Goal: Navigation & Orientation: Go to known website

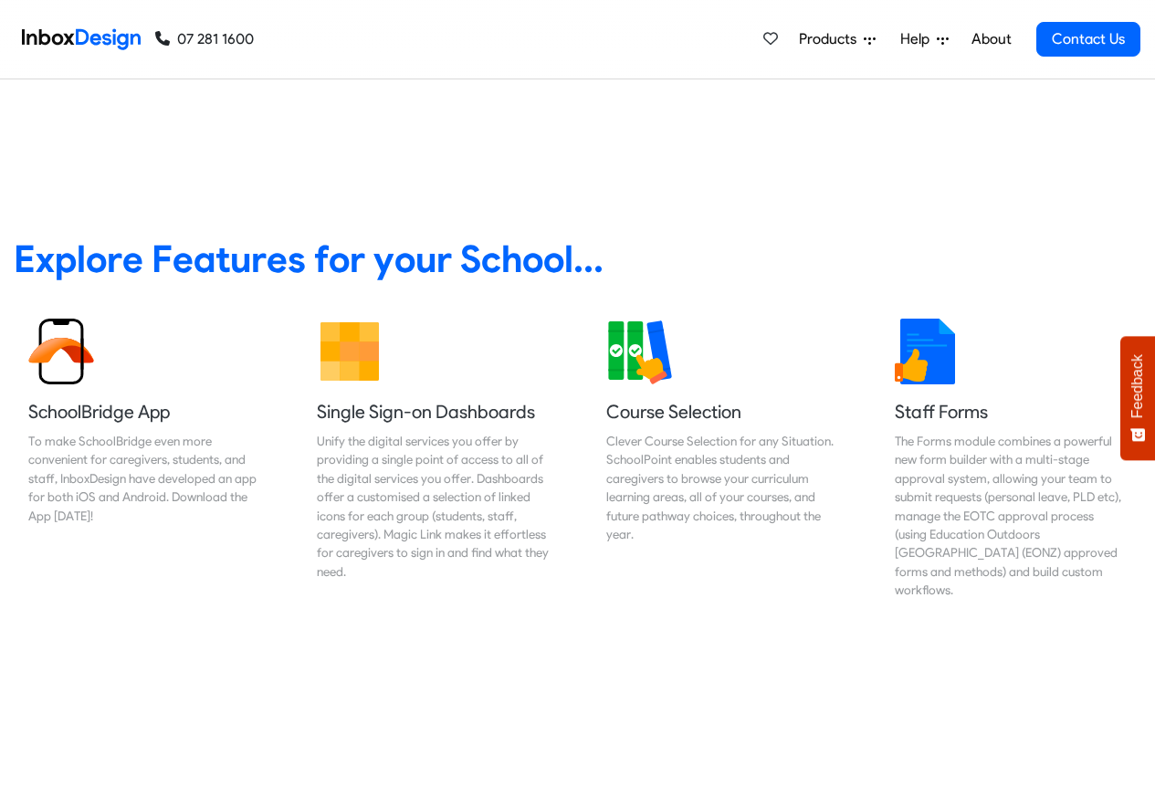
scroll to position [657, 0]
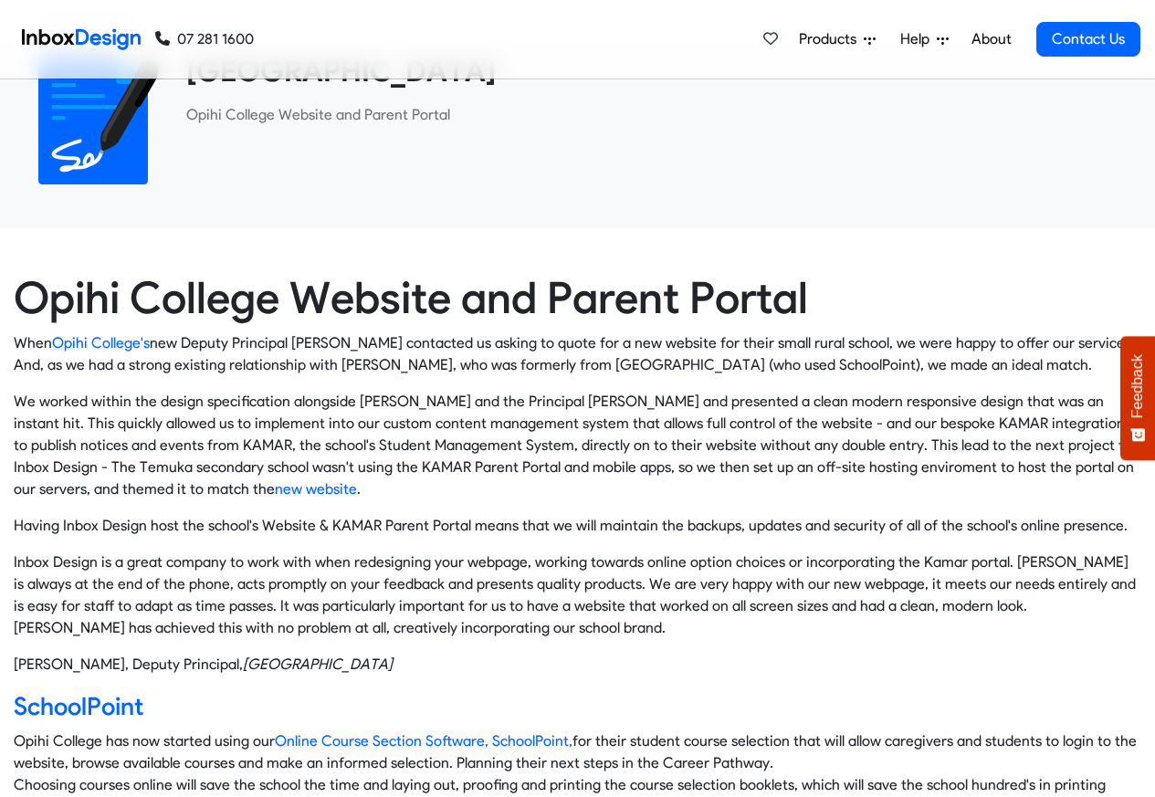
scroll to position [548, 0]
